Goal: Communication & Community: Answer question/provide support

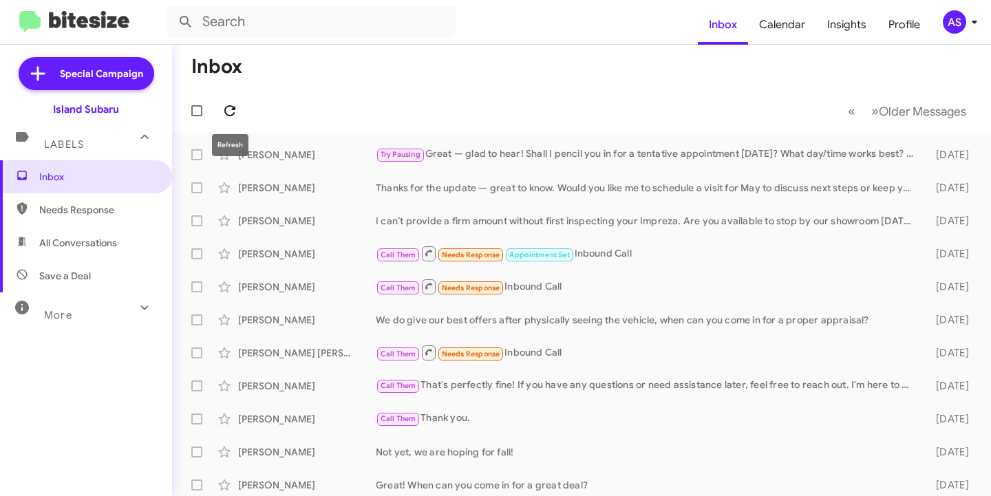
click at [232, 103] on icon at bounding box center [230, 111] width 17 height 17
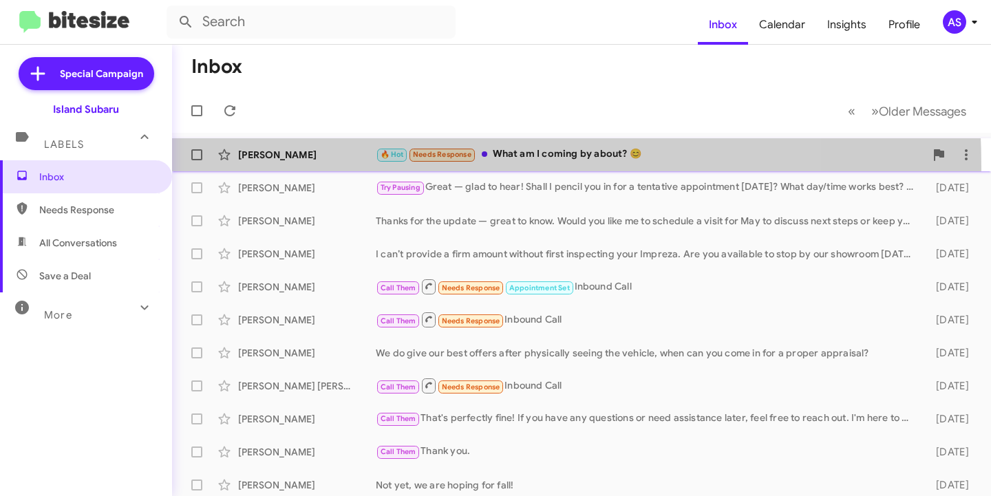
click at [289, 167] on div "[PERSON_NAME] 🔥 Hot Needs Response What am I coming by about? 😊 a few seconds a…" at bounding box center [581, 155] width 797 height 28
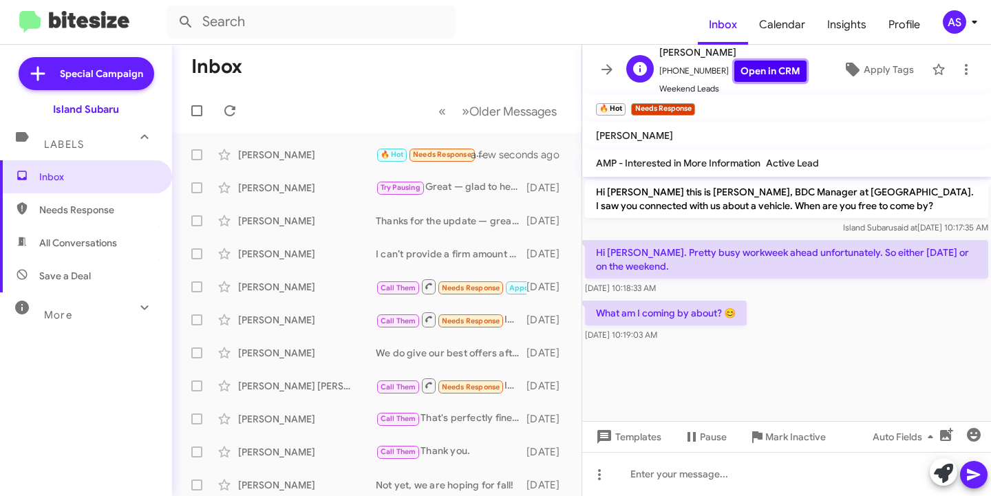
click at [777, 73] on link "Open in CRM" at bounding box center [770, 71] width 72 height 21
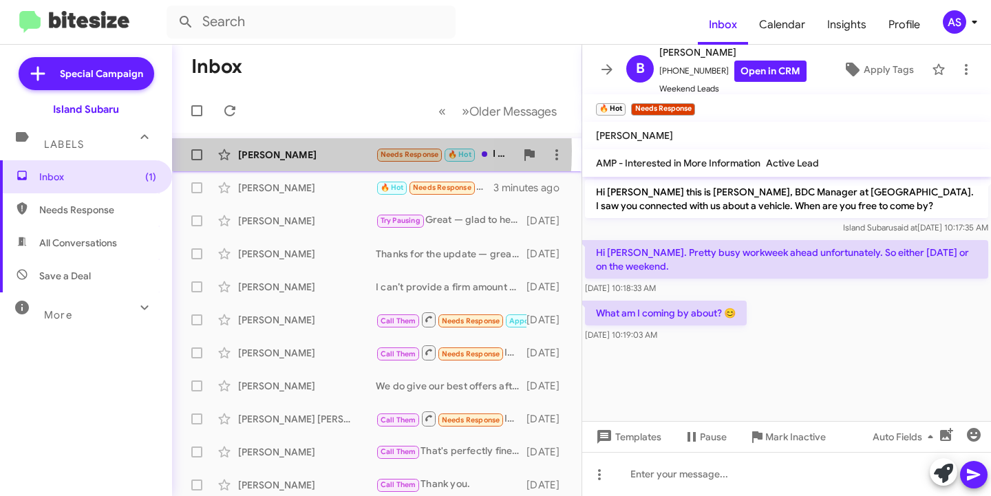
click at [270, 151] on div "[PERSON_NAME]" at bounding box center [307, 155] width 138 height 14
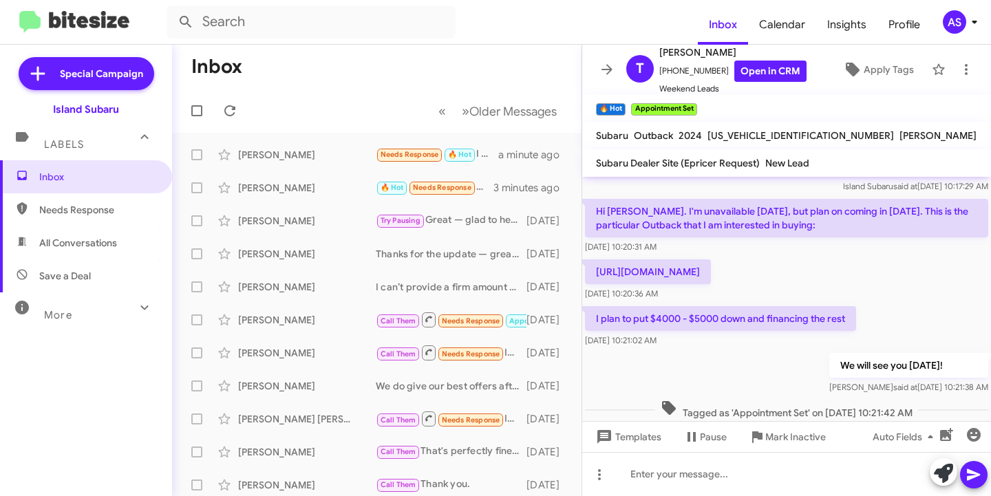
scroll to position [77, 0]
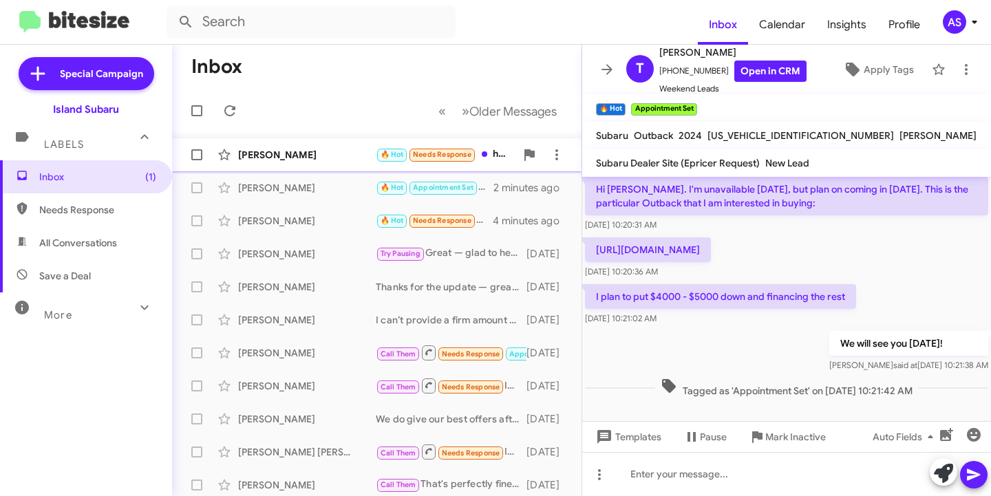
click at [290, 154] on div "[PERSON_NAME]" at bounding box center [307, 155] width 138 height 14
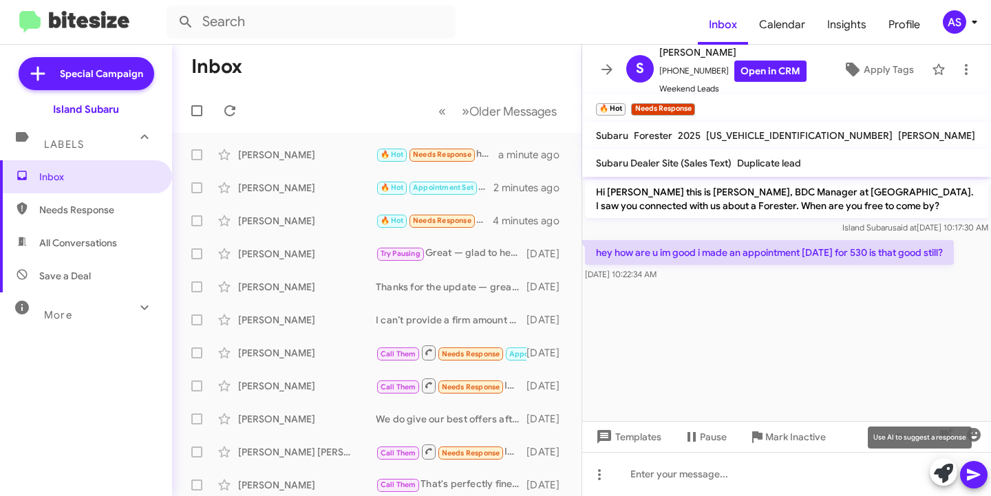
click at [937, 478] on icon at bounding box center [943, 473] width 19 height 19
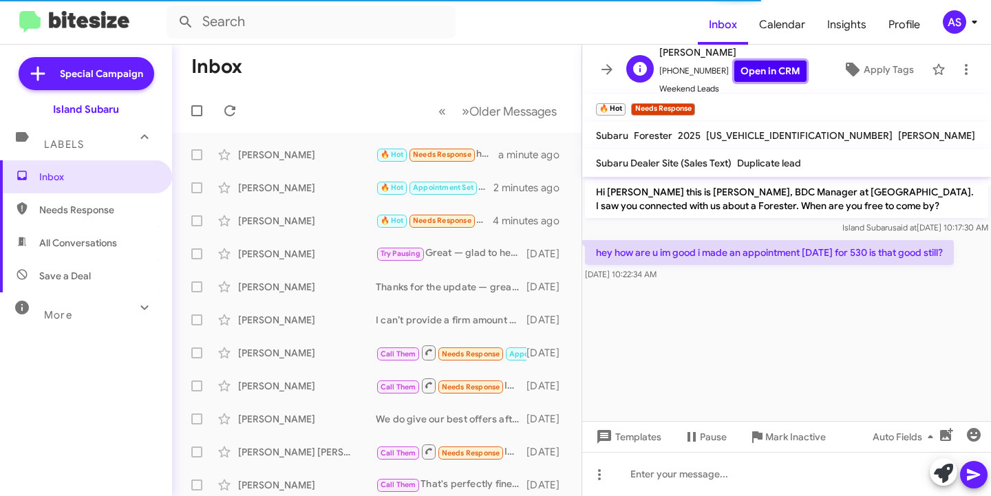
click at [749, 76] on link "Open in CRM" at bounding box center [770, 71] width 72 height 21
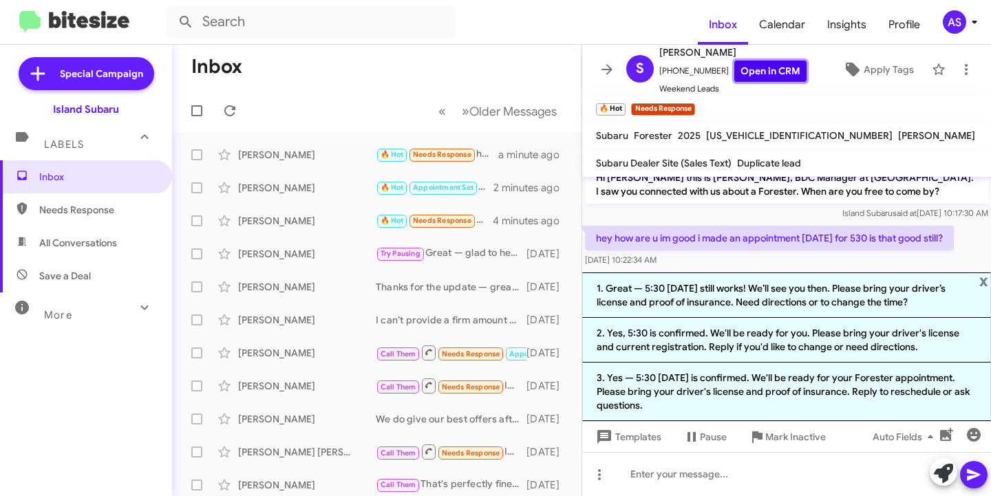
scroll to position [19, 0]
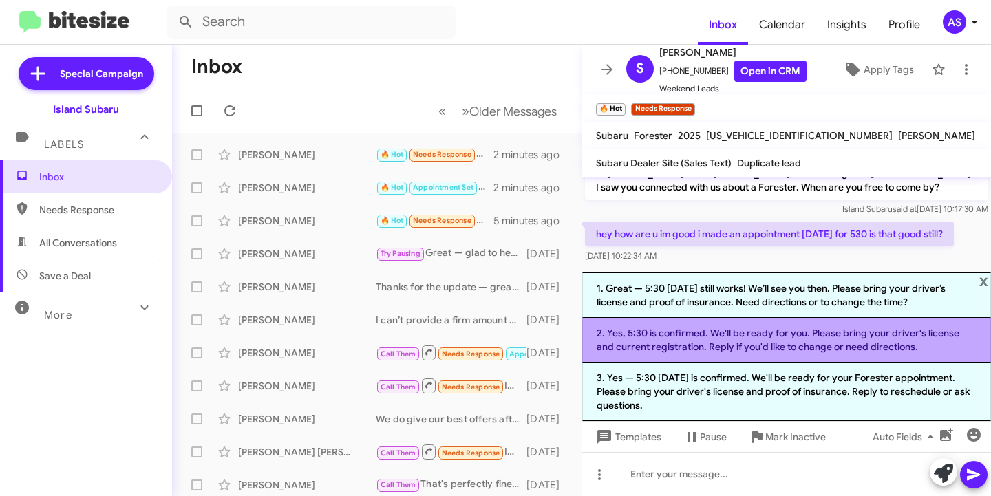
click at [690, 352] on li "2. Yes, 5:30 is confirmed. We'll be ready for you. Please bring your driver's l…" at bounding box center [786, 340] width 409 height 45
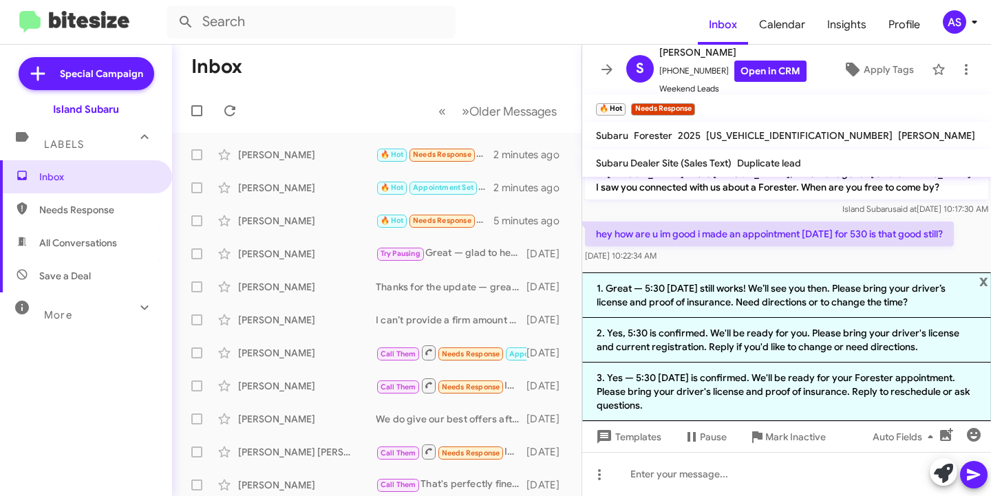
scroll to position [0, 0]
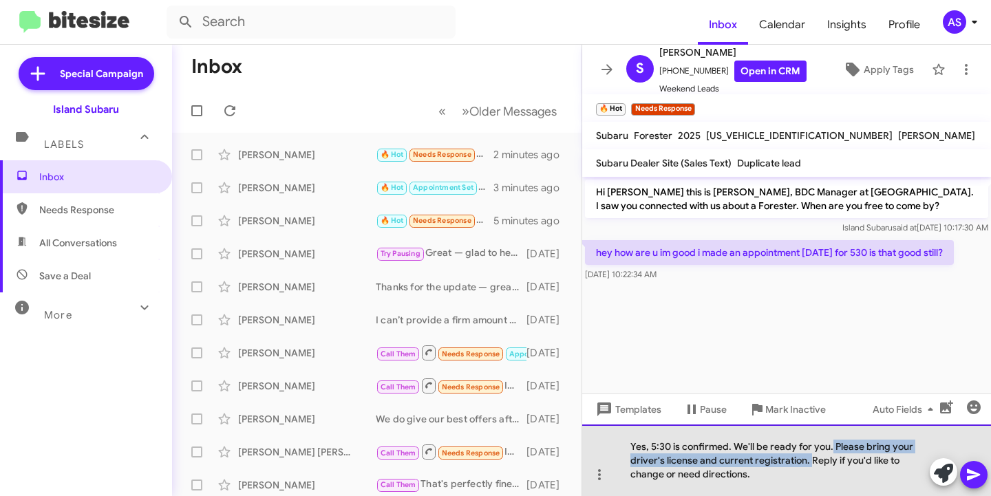
drag, startPoint x: 832, startPoint y: 444, endPoint x: 809, endPoint y: 461, distance: 29.0
click at [809, 461] on div "Yes, 5:30 is confirmed. We'll be ready for you. Please bring your driver's lice…" at bounding box center [786, 461] width 409 height 72
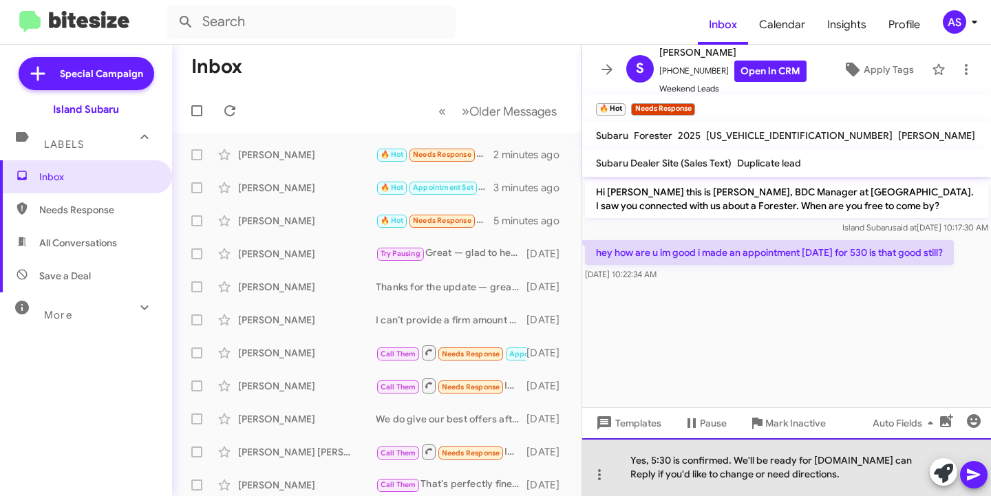
click at [875, 456] on div "Yes, 5:30 is confirmed. We'll be ready for [DOMAIN_NAME] can Reply if you'd lik…" at bounding box center [786, 467] width 409 height 58
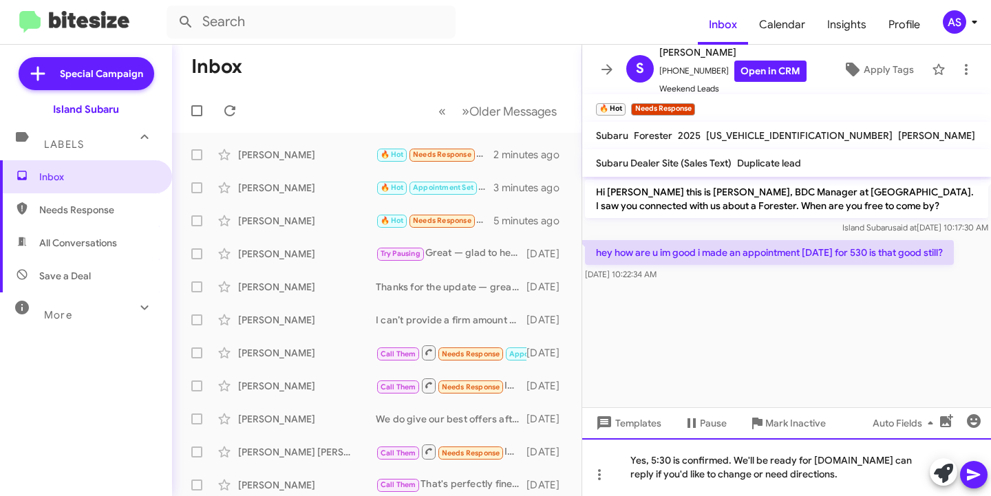
click at [830, 462] on div "Yes, 5:30 is confirmed. We'll be ready for [DOMAIN_NAME] can reply if you'd lik…" at bounding box center [786, 467] width 409 height 58
click at [795, 484] on div "Yes, 5:30 is confirmed. We'll be ready for you. You can reply if you'd like to …" at bounding box center [786, 467] width 409 height 58
click at [965, 472] on button at bounding box center [974, 475] width 28 height 28
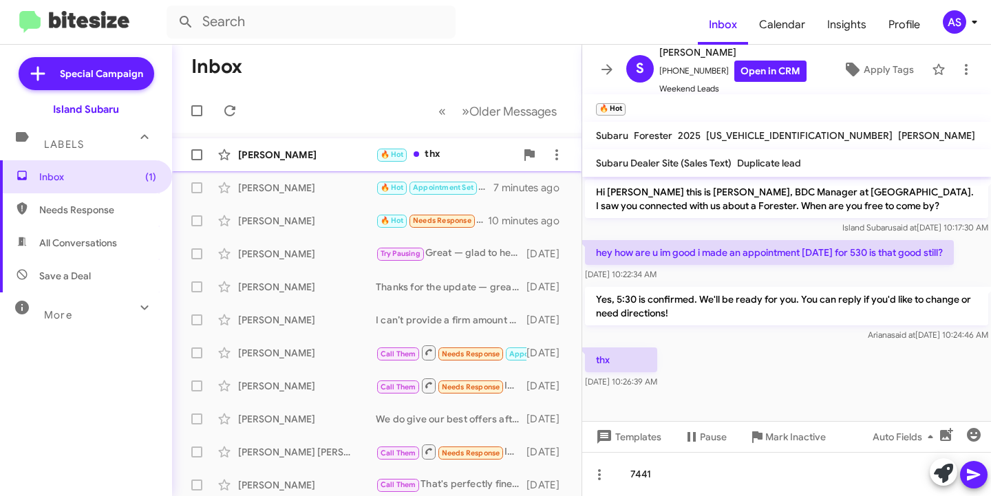
click at [293, 156] on div "[PERSON_NAME]" at bounding box center [307, 155] width 138 height 14
click at [332, 140] on span "[PERSON_NAME] 🔥 Hot Appointment Set Needs Response Great. Looking forward to it…" at bounding box center [376, 154] width 409 height 33
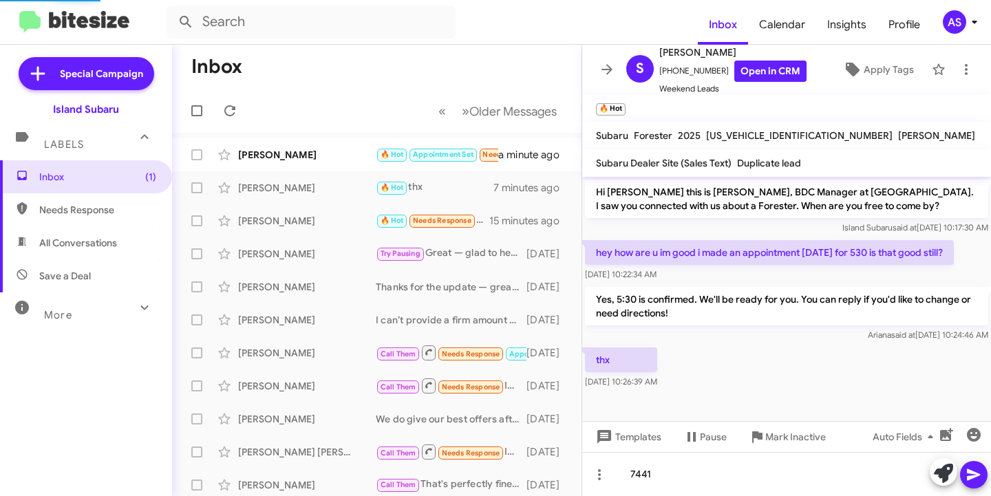
scroll to position [141, 0]
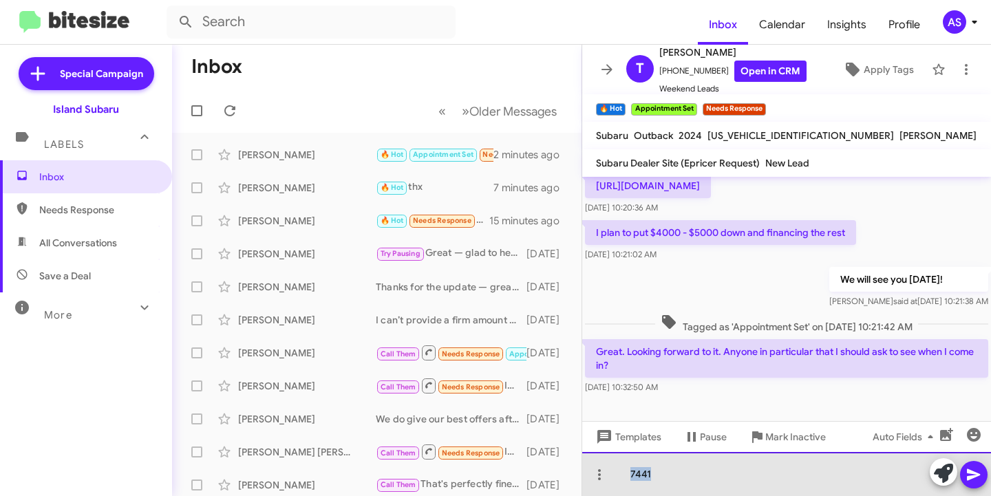
drag, startPoint x: 658, startPoint y: 474, endPoint x: 618, endPoint y: 473, distance: 40.6
click at [619, 473] on div "7441" at bounding box center [786, 474] width 409 height 44
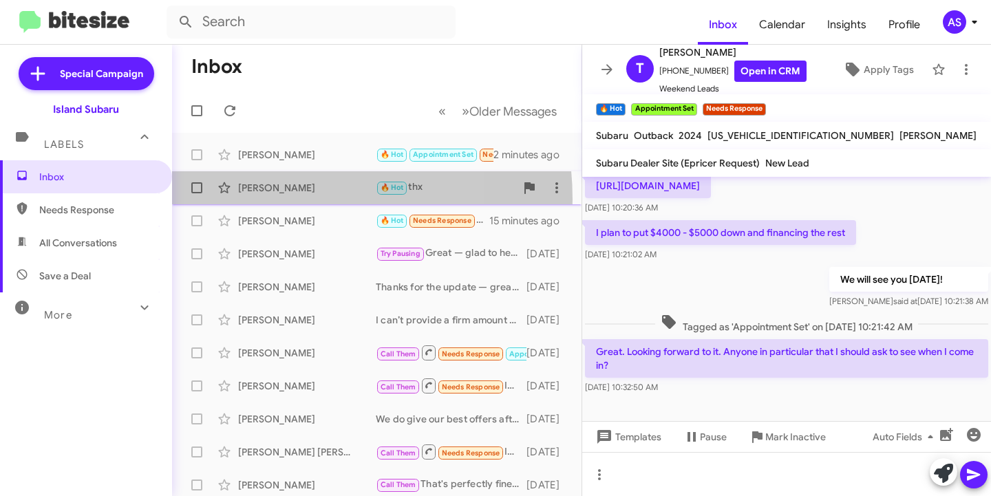
click at [266, 200] on div "[PERSON_NAME] 🔥 Hot thx 8 minutes ago" at bounding box center [376, 188] width 387 height 28
